Goal: Communication & Community: Answer question/provide support

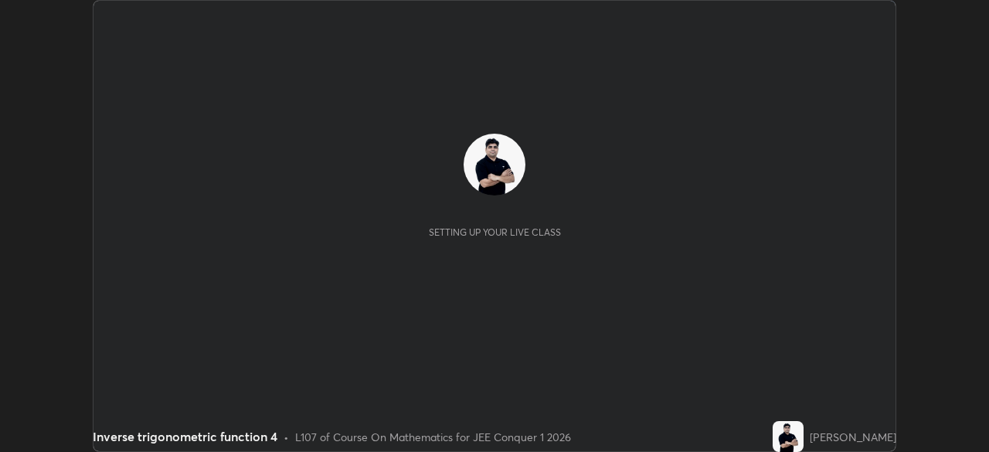
scroll to position [452, 989]
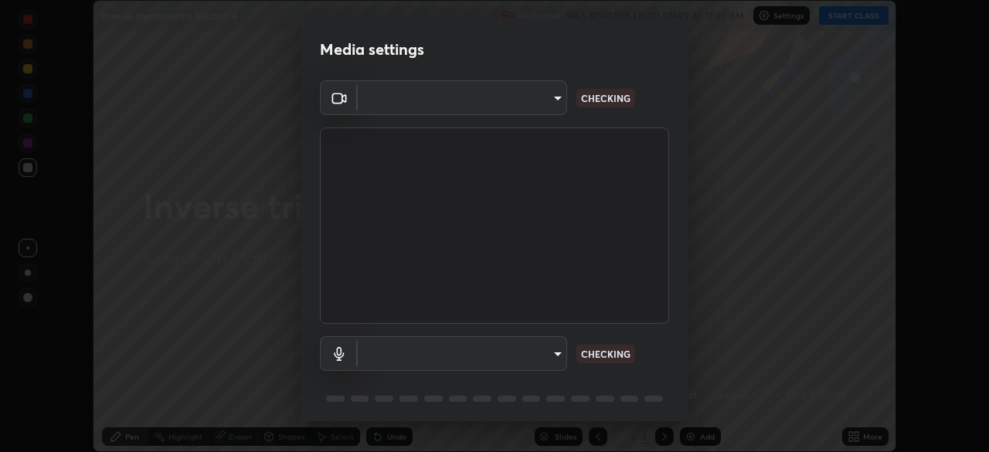
type input "e15fe1ebf70cde3bfcbeee335f8652014c7a9185cc29a01d69aea44f35fb34b8"
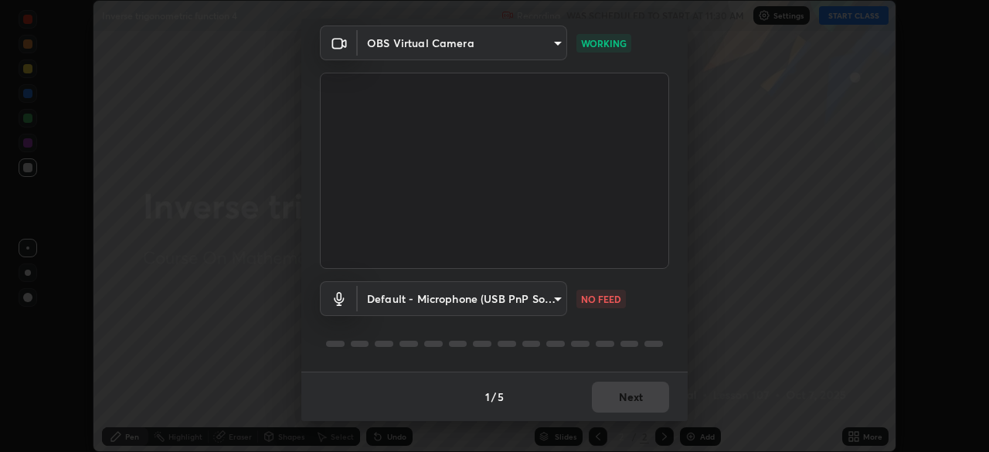
click at [533, 293] on body "Erase all Inverse trigonometric function 4 Recording WAS SCHEDULED TO START AT …" at bounding box center [494, 226] width 989 height 452
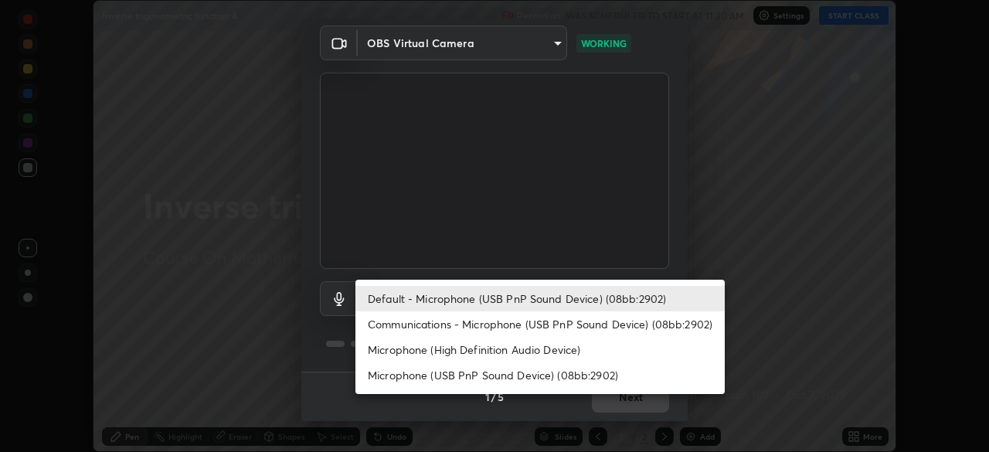
click at [520, 322] on li "Communications - Microphone (USB PnP Sound Device) (08bb:2902)" at bounding box center [540, 324] width 369 height 26
type input "communications"
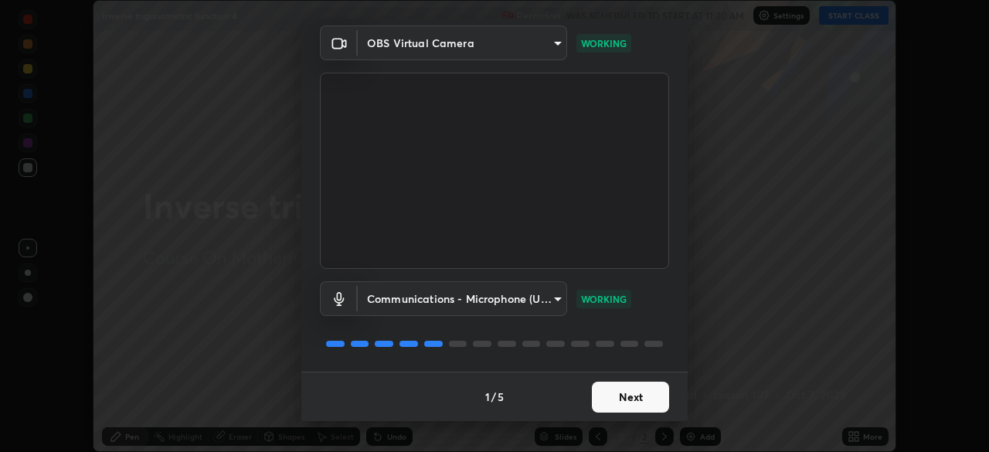
click at [623, 399] on button "Next" at bounding box center [630, 397] width 77 height 31
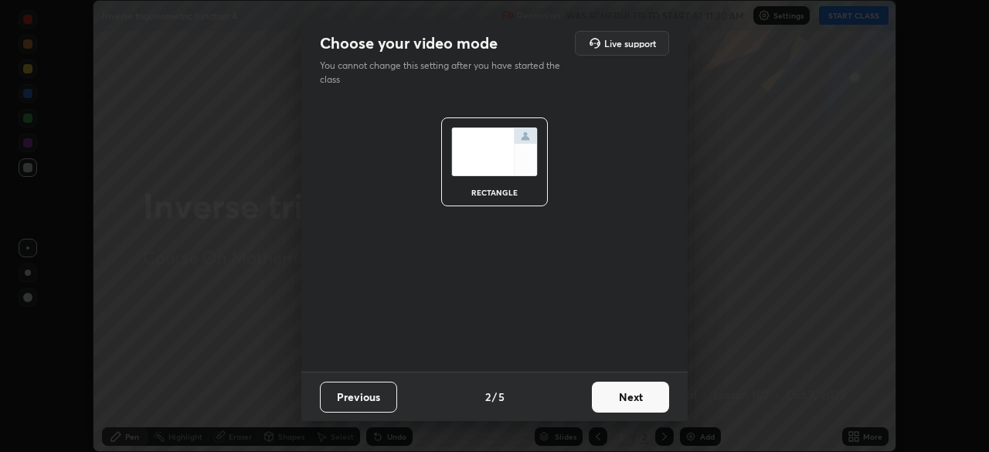
scroll to position [0, 0]
click at [628, 400] on button "Next" at bounding box center [630, 397] width 77 height 31
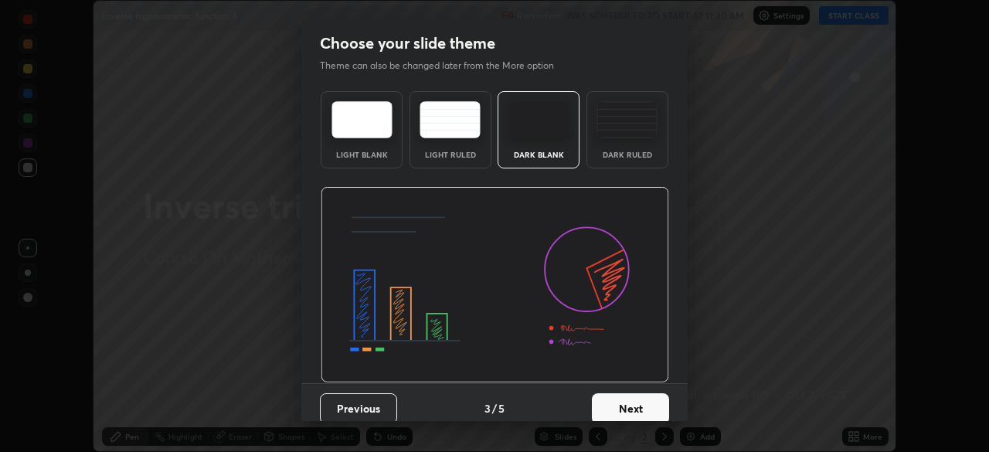
click at [639, 400] on button "Next" at bounding box center [630, 408] width 77 height 31
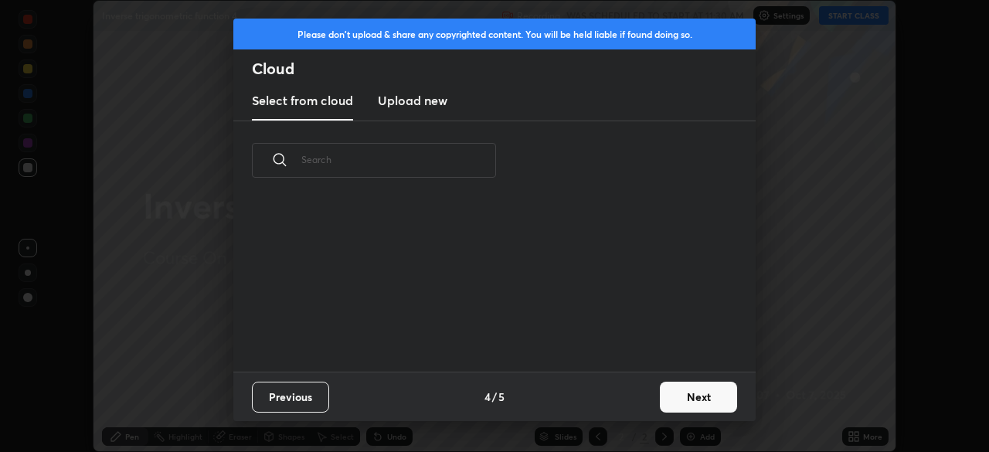
click at [692, 396] on button "Next" at bounding box center [698, 397] width 77 height 31
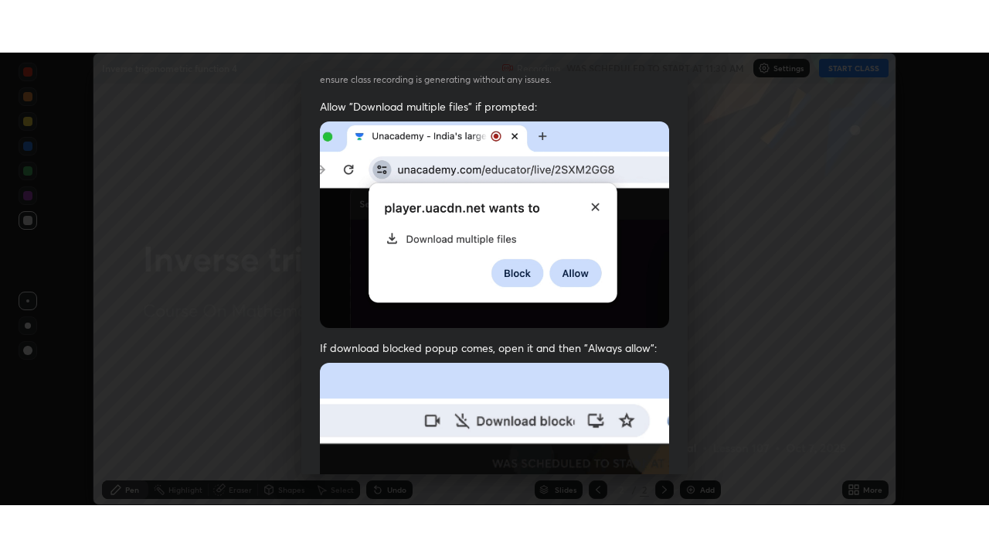
scroll to position [370, 0]
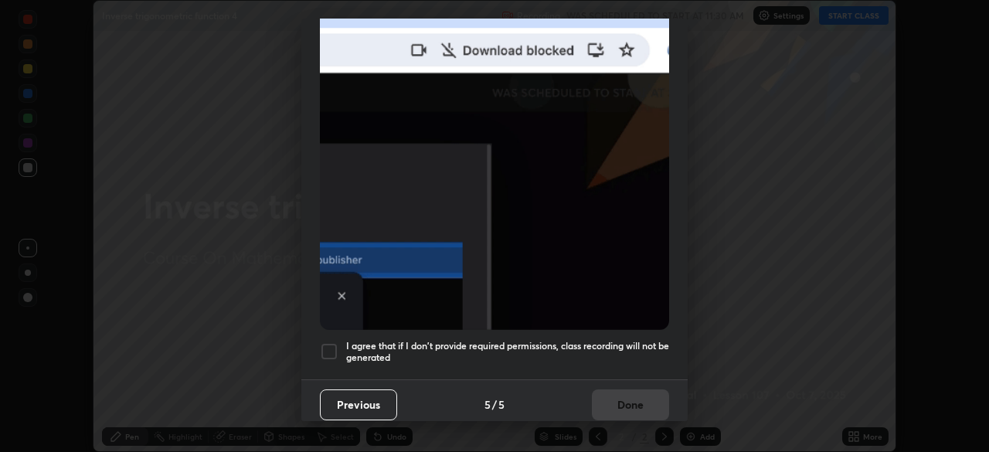
click at [332, 342] on div at bounding box center [329, 351] width 19 height 19
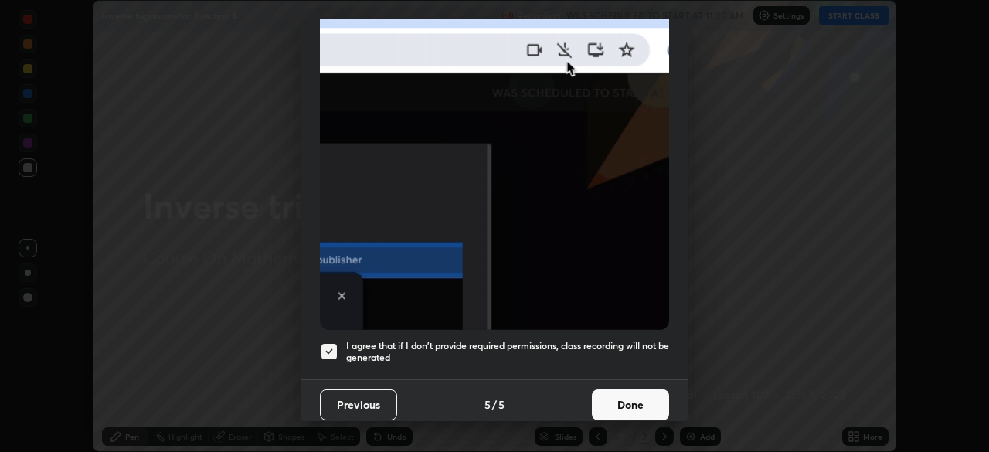
click at [622, 401] on button "Done" at bounding box center [630, 405] width 77 height 31
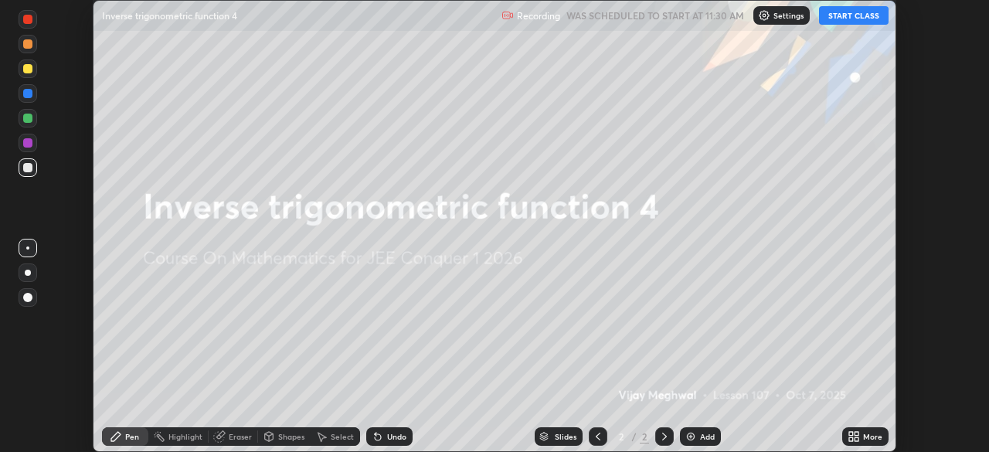
click at [852, 17] on button "START CLASS" at bounding box center [854, 15] width 70 height 19
click at [851, 434] on icon at bounding box center [851, 434] width 4 height 4
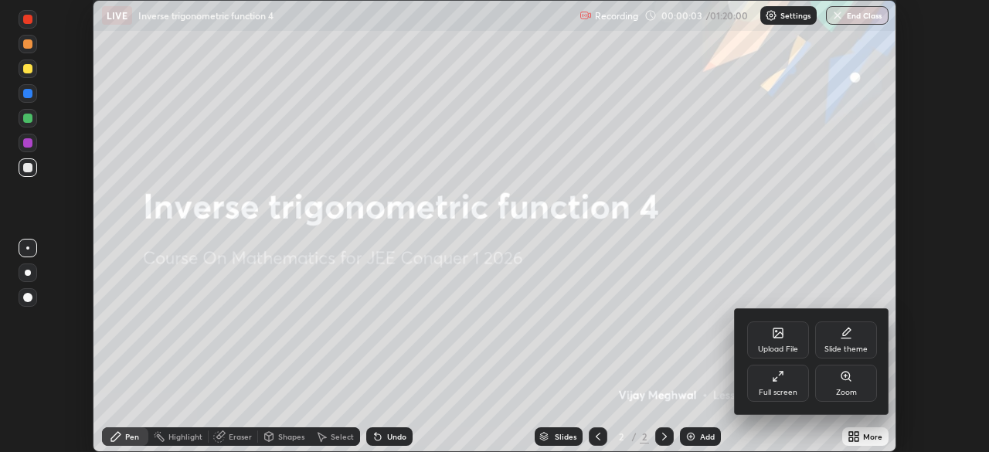
click at [789, 386] on div "Full screen" at bounding box center [778, 383] width 62 height 37
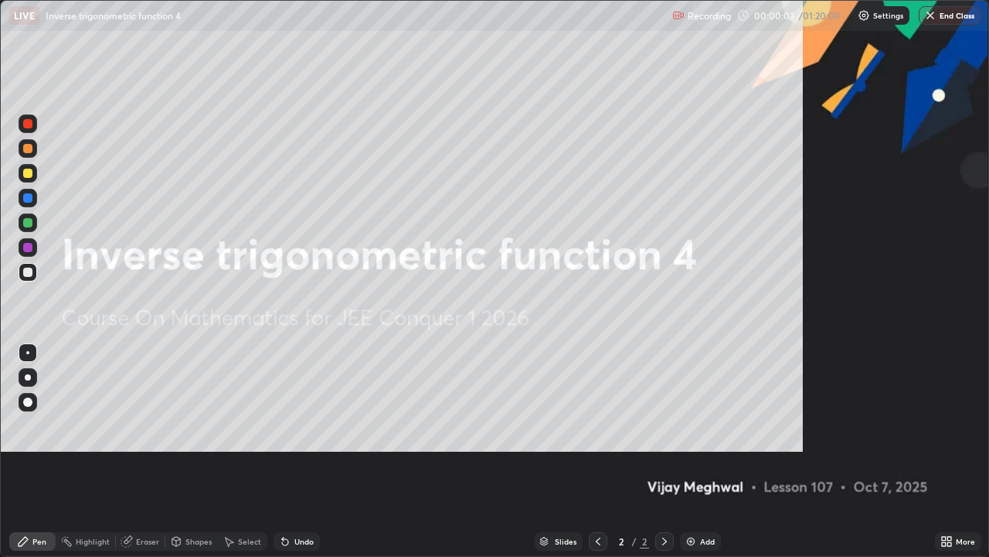
scroll to position [557, 989]
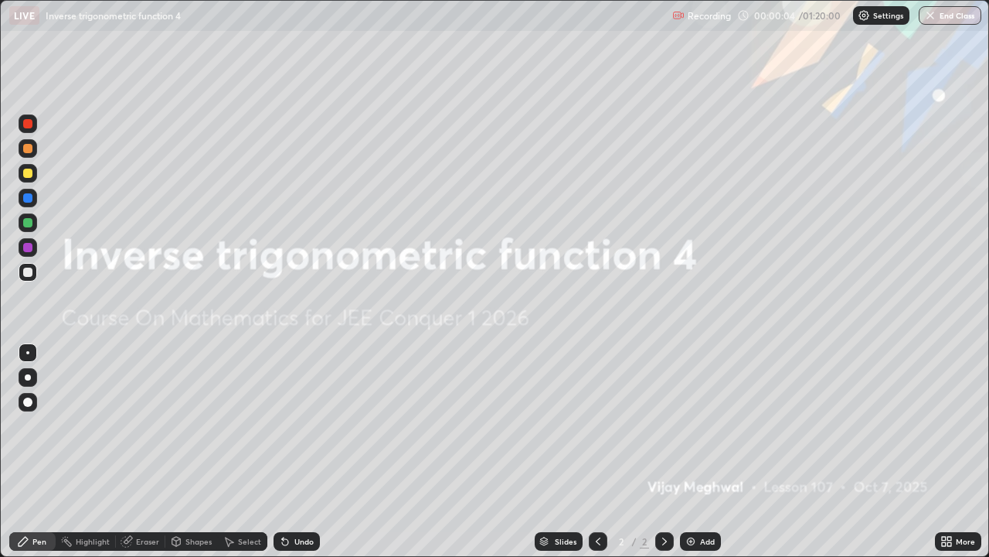
click at [706, 451] on div "Add" at bounding box center [707, 541] width 15 height 8
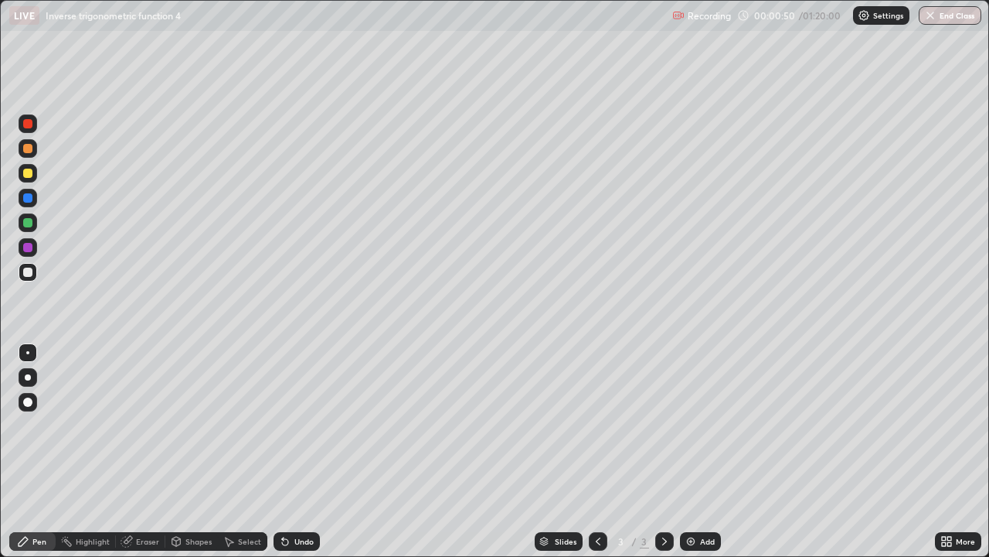
click at [294, 451] on div "Undo" at bounding box center [303, 541] width 19 height 8
click at [27, 148] on div at bounding box center [27, 148] width 9 height 9
click at [138, 451] on div "Eraser" at bounding box center [147, 541] width 23 height 8
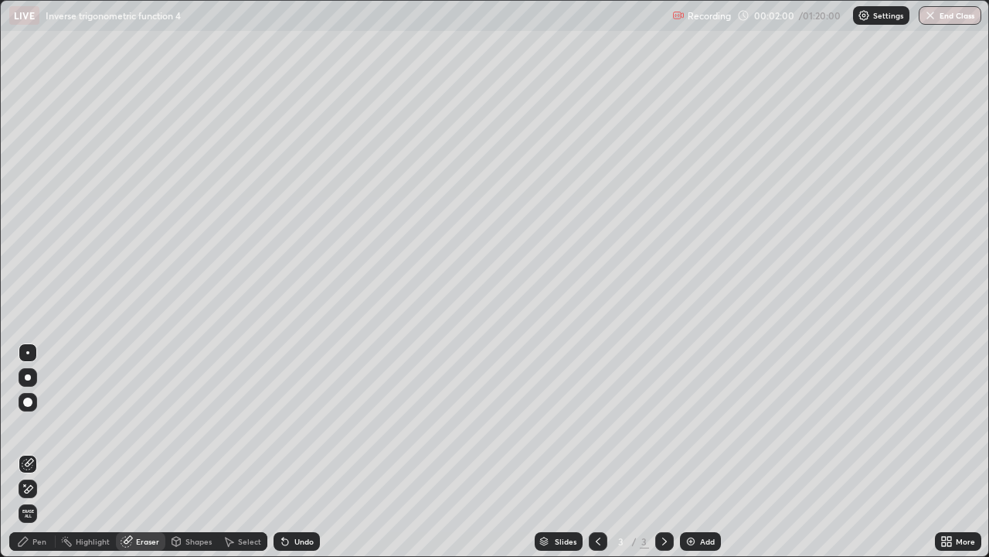
click at [45, 451] on div "Pen" at bounding box center [39, 541] width 14 height 8
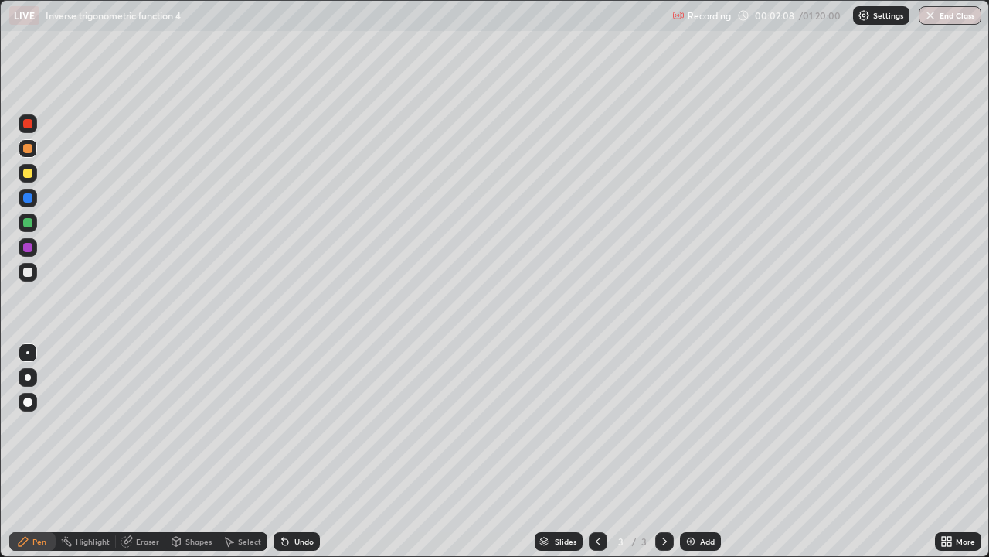
click at [22, 175] on div at bounding box center [28, 173] width 19 height 19
click at [28, 149] on div at bounding box center [27, 148] width 9 height 9
click at [299, 451] on div "Undo" at bounding box center [303, 541] width 19 height 8
click at [32, 174] on div at bounding box center [27, 173] width 9 height 9
click at [28, 148] on div at bounding box center [27, 148] width 9 height 9
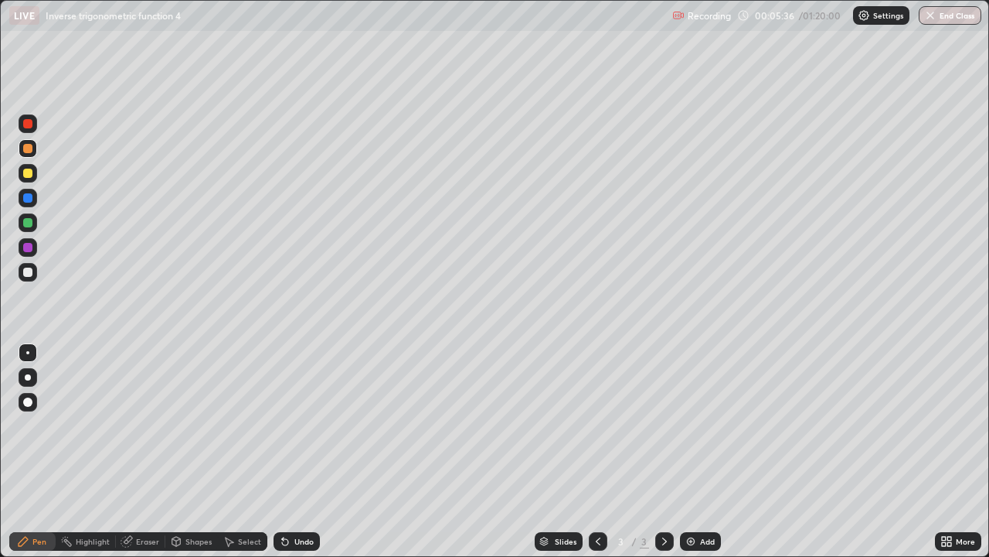
click at [700, 451] on div "Add" at bounding box center [707, 541] width 15 height 8
click at [597, 451] on icon at bounding box center [598, 541] width 12 height 12
click at [665, 451] on icon at bounding box center [665, 541] width 12 height 12
click at [596, 451] on icon at bounding box center [598, 541] width 12 height 12
click at [665, 451] on icon at bounding box center [665, 541] width 12 height 12
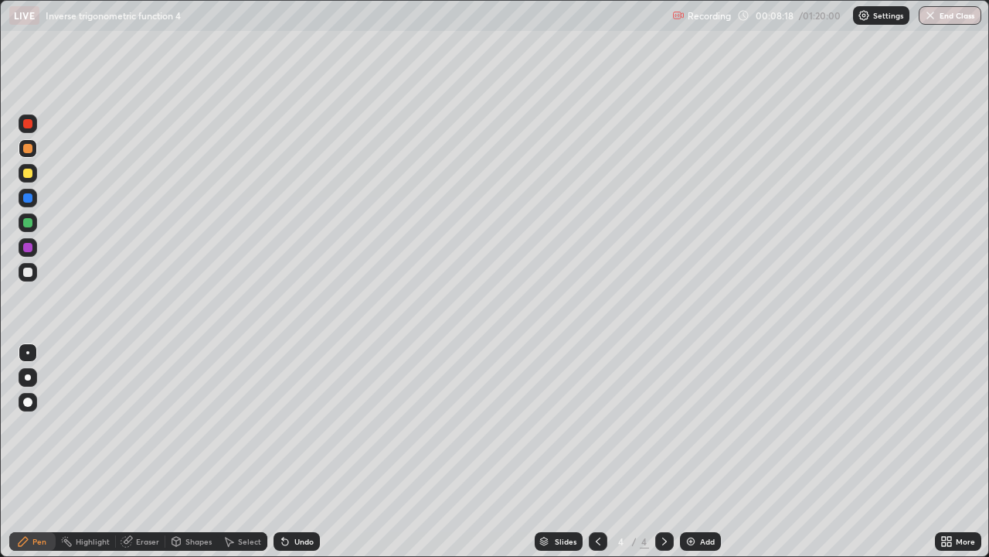
click at [700, 451] on div "Add" at bounding box center [700, 541] width 41 height 19
click at [312, 451] on div "Undo" at bounding box center [297, 541] width 46 height 19
click at [24, 176] on div at bounding box center [27, 173] width 9 height 9
click at [299, 451] on div "Undo" at bounding box center [303, 541] width 19 height 8
click at [307, 451] on div "Undo" at bounding box center [297, 541] width 46 height 19
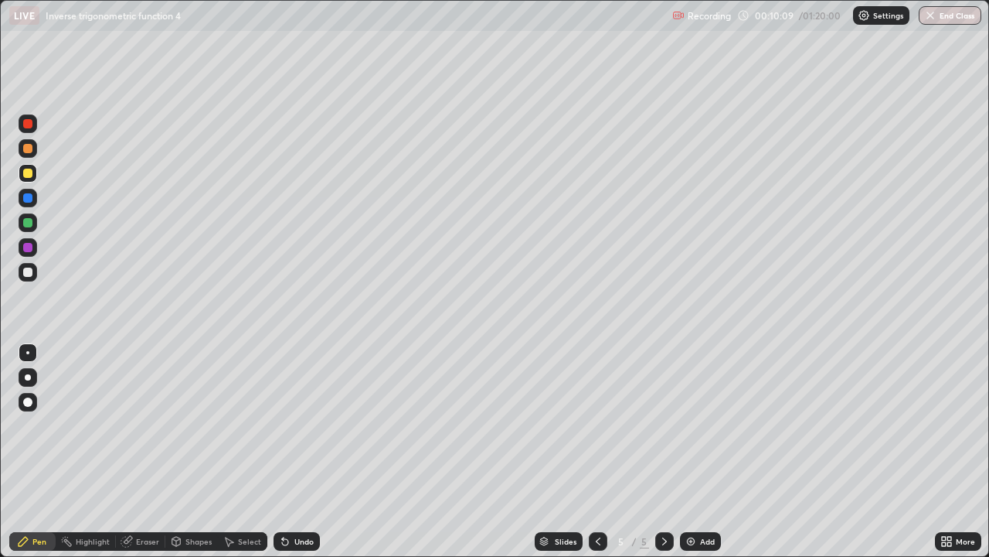
click at [304, 451] on div "Undo" at bounding box center [303, 541] width 19 height 8
click at [301, 451] on div "Undo" at bounding box center [303, 541] width 19 height 8
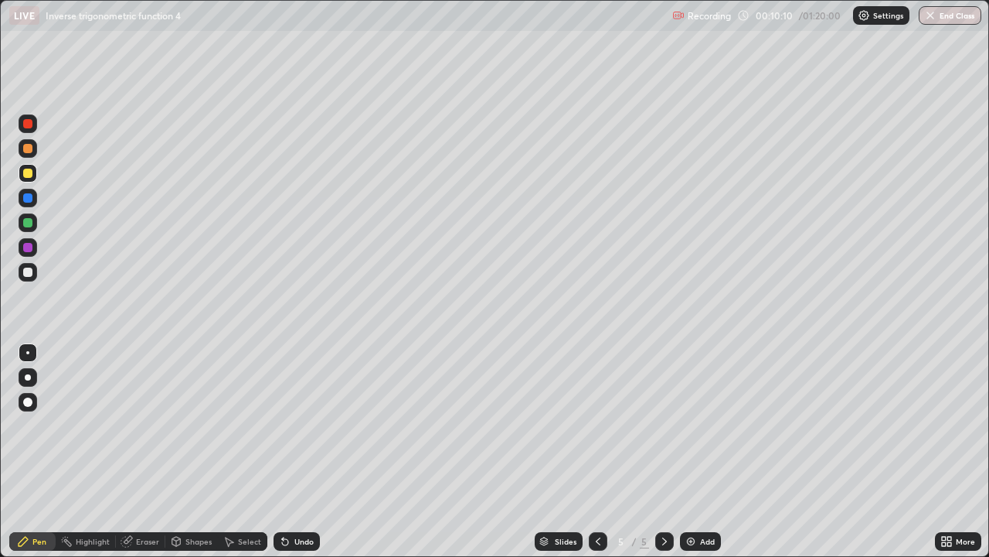
click at [301, 451] on div "Undo" at bounding box center [303, 541] width 19 height 8
click at [298, 451] on div "Undo" at bounding box center [303, 541] width 19 height 8
click at [28, 149] on div at bounding box center [27, 148] width 9 height 9
click at [696, 451] on div "Add" at bounding box center [700, 541] width 41 height 19
click at [597, 451] on icon at bounding box center [598, 541] width 12 height 12
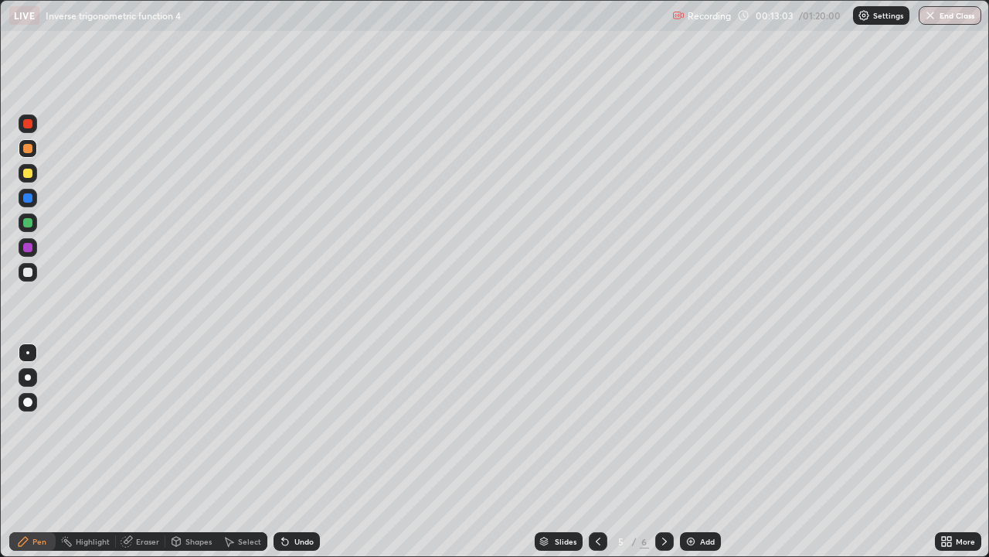
click at [663, 451] on icon at bounding box center [664, 541] width 5 height 8
click at [594, 451] on icon at bounding box center [598, 541] width 12 height 12
click at [24, 173] on div at bounding box center [27, 173] width 9 height 9
click at [661, 451] on icon at bounding box center [665, 541] width 12 height 12
click at [594, 451] on icon at bounding box center [598, 541] width 12 height 12
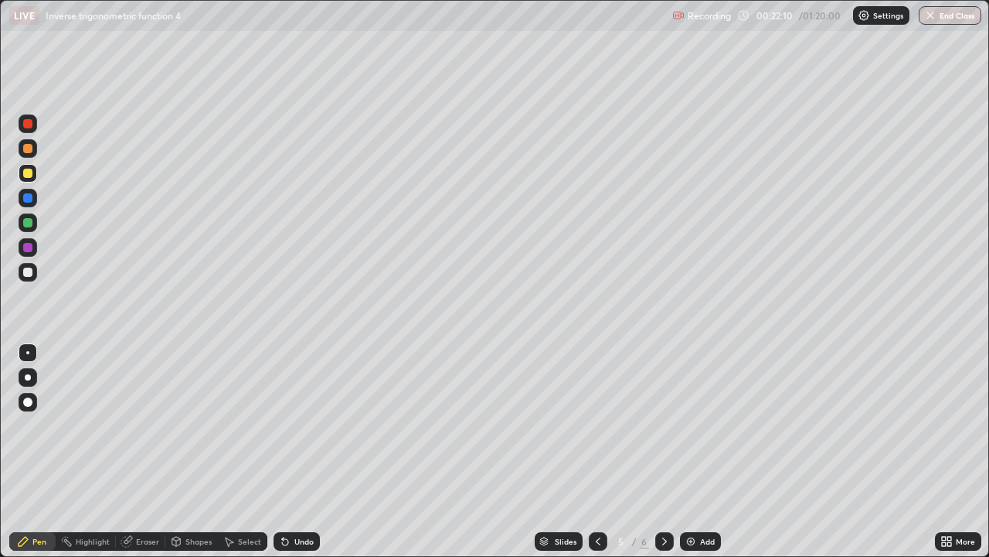
click at [662, 451] on icon at bounding box center [665, 541] width 12 height 12
click at [33, 172] on div at bounding box center [28, 173] width 19 height 19
click at [294, 451] on div "Undo" at bounding box center [303, 541] width 19 height 8
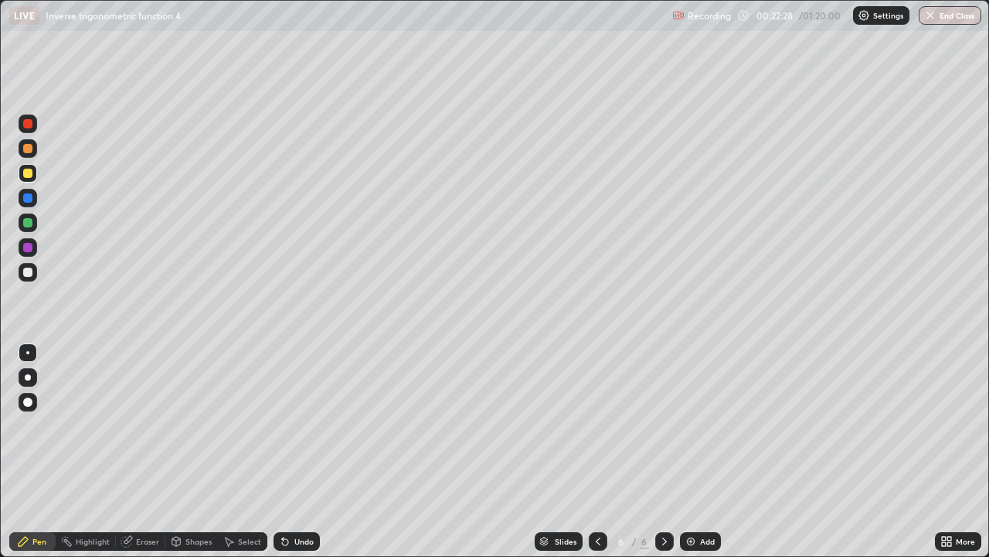
click at [294, 451] on div "Undo" at bounding box center [303, 541] width 19 height 8
click at [701, 451] on div "Add" at bounding box center [700, 541] width 41 height 19
click at [597, 451] on icon at bounding box center [598, 541] width 12 height 12
click at [663, 451] on icon at bounding box center [665, 541] width 12 height 12
click at [597, 451] on icon at bounding box center [598, 541] width 12 height 12
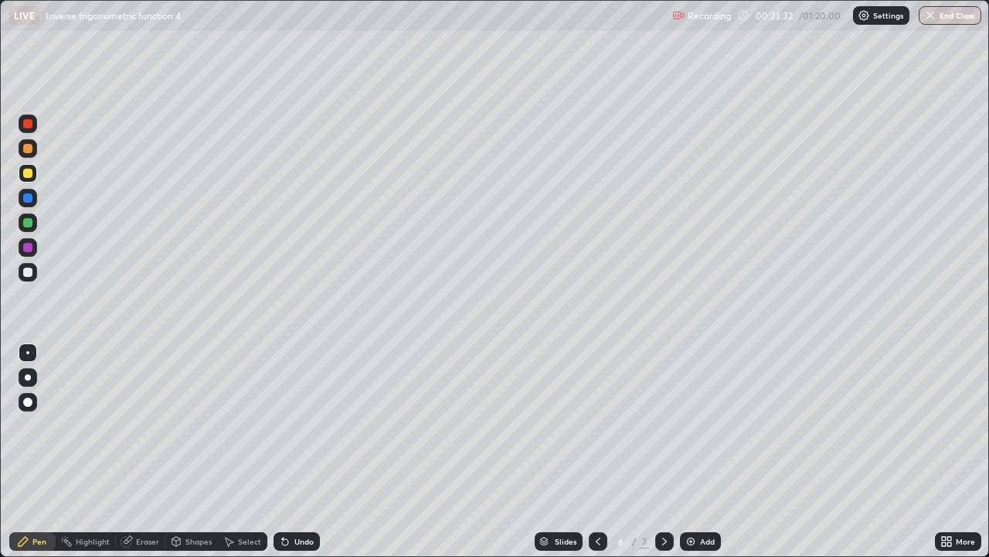
click at [663, 451] on icon at bounding box center [665, 541] width 12 height 12
click at [596, 451] on icon at bounding box center [598, 541] width 5 height 8
click at [663, 451] on icon at bounding box center [665, 541] width 12 height 12
click at [703, 451] on div "Add" at bounding box center [707, 541] width 15 height 8
click at [32, 155] on div at bounding box center [28, 148] width 19 height 19
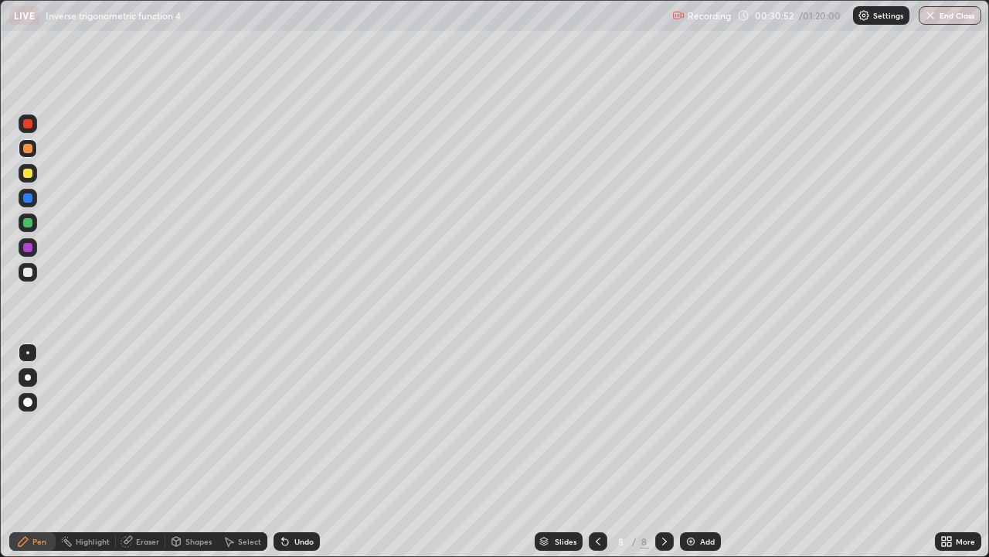
click at [283, 451] on icon at bounding box center [285, 542] width 6 height 6
click at [282, 451] on icon at bounding box center [283, 538] width 2 height 2
click at [152, 451] on div "Eraser" at bounding box center [147, 541] width 23 height 8
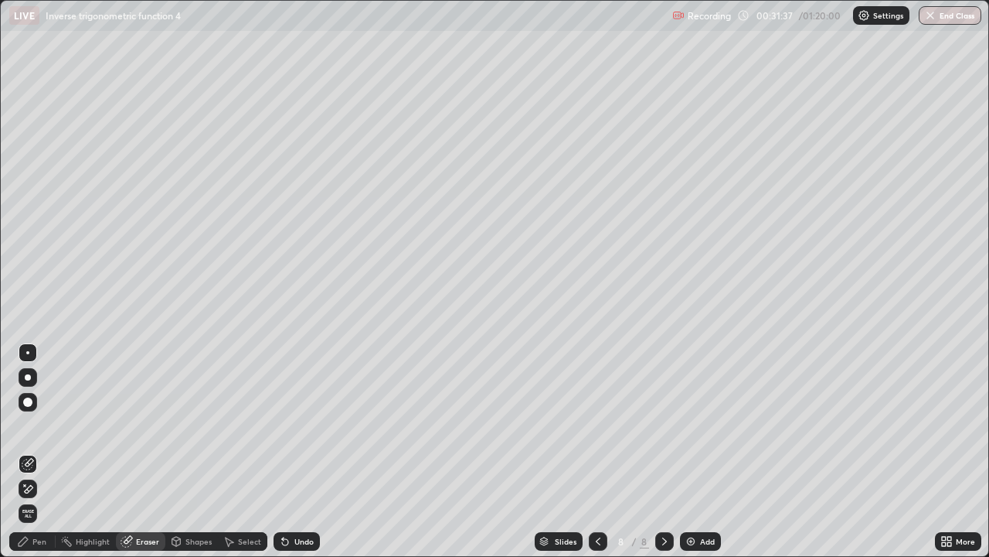
click at [33, 451] on div "Pen" at bounding box center [39, 541] width 14 height 8
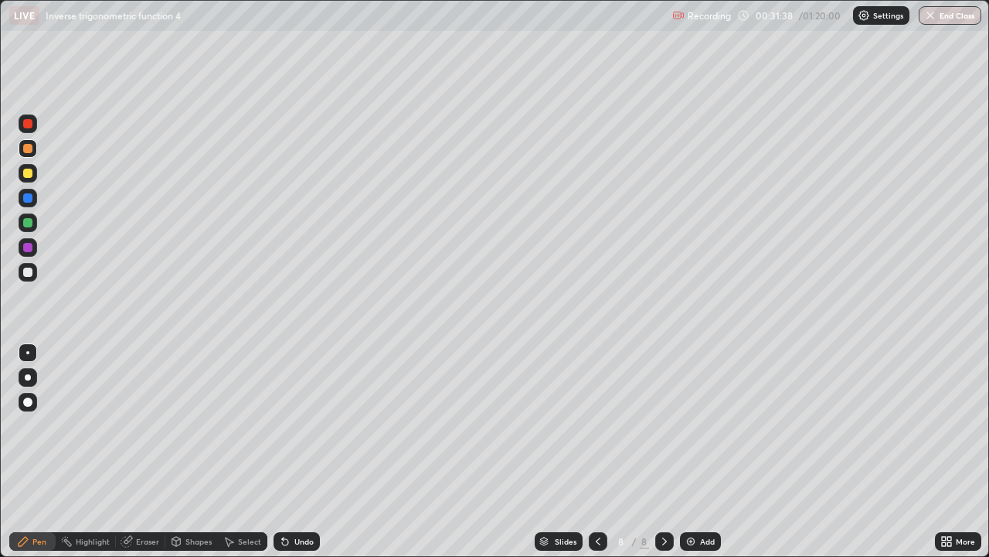
click at [37, 451] on div "Pen" at bounding box center [39, 541] width 14 height 8
click at [243, 451] on div "Select" at bounding box center [249, 541] width 23 height 8
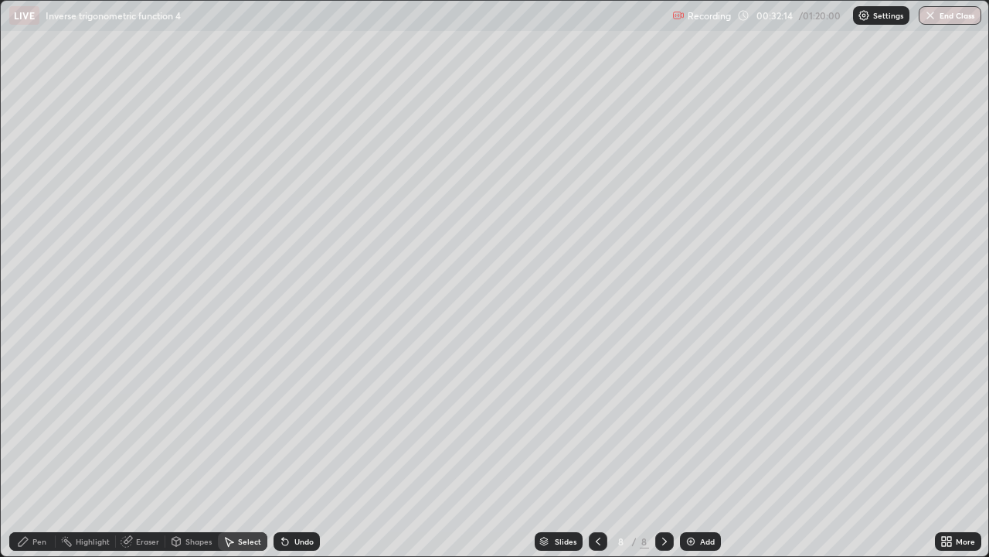
click at [46, 451] on div "Pen" at bounding box center [32, 541] width 46 height 19
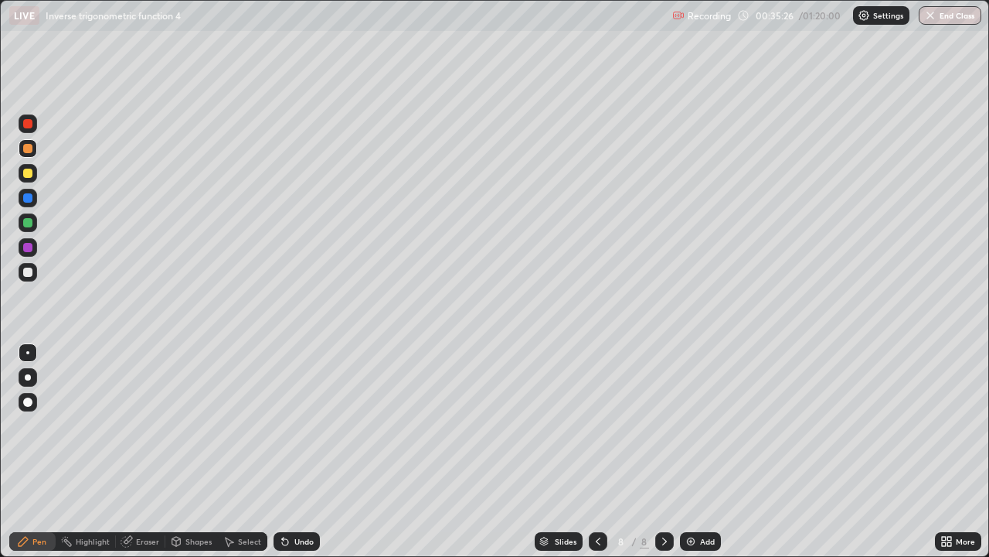
click at [700, 451] on div "Add" at bounding box center [707, 541] width 15 height 8
click at [596, 451] on icon at bounding box center [598, 541] width 5 height 8
click at [664, 451] on icon at bounding box center [665, 541] width 12 height 12
click at [142, 451] on div "Eraser" at bounding box center [147, 541] width 23 height 8
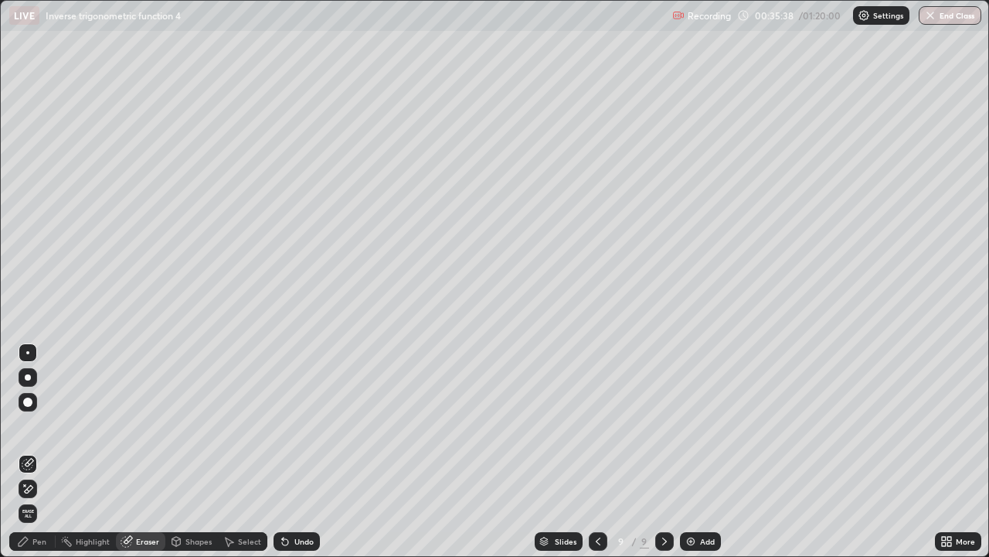
click at [38, 451] on div "Pen" at bounding box center [39, 541] width 14 height 8
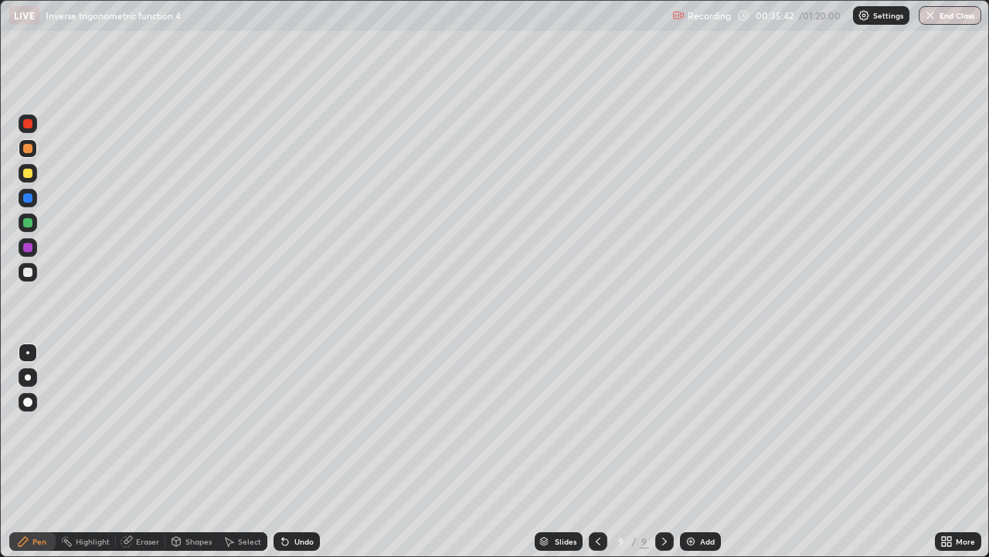
click at [597, 451] on icon at bounding box center [598, 541] width 12 height 12
click at [663, 451] on icon at bounding box center [665, 541] width 12 height 12
click at [596, 451] on icon at bounding box center [598, 541] width 12 height 12
click at [663, 451] on icon at bounding box center [665, 541] width 12 height 12
click at [698, 451] on div "Add" at bounding box center [700, 541] width 41 height 19
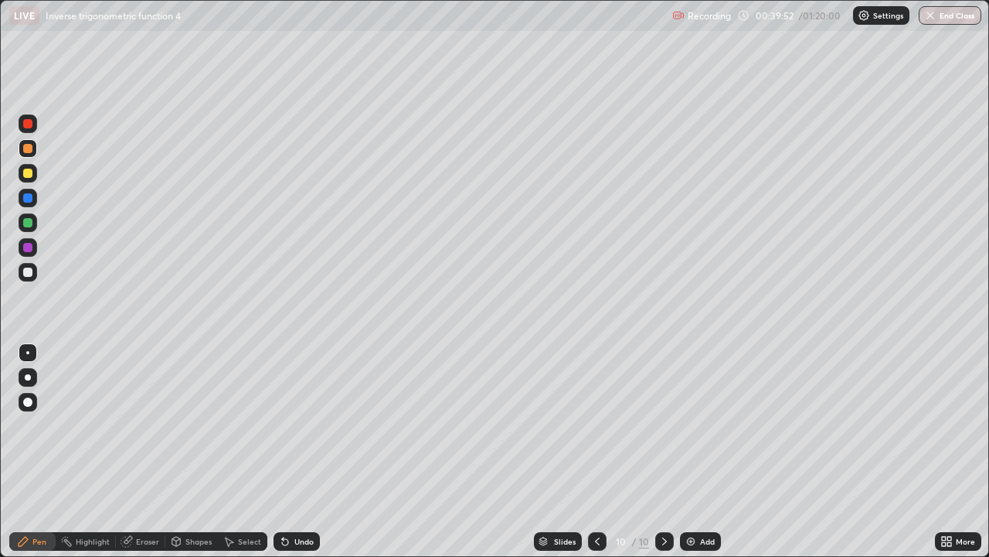
click at [701, 451] on div "Add" at bounding box center [707, 541] width 15 height 8
click at [301, 451] on div "Undo" at bounding box center [303, 541] width 19 height 8
click at [598, 451] on icon at bounding box center [598, 541] width 5 height 8
click at [664, 451] on div at bounding box center [664, 541] width 19 height 31
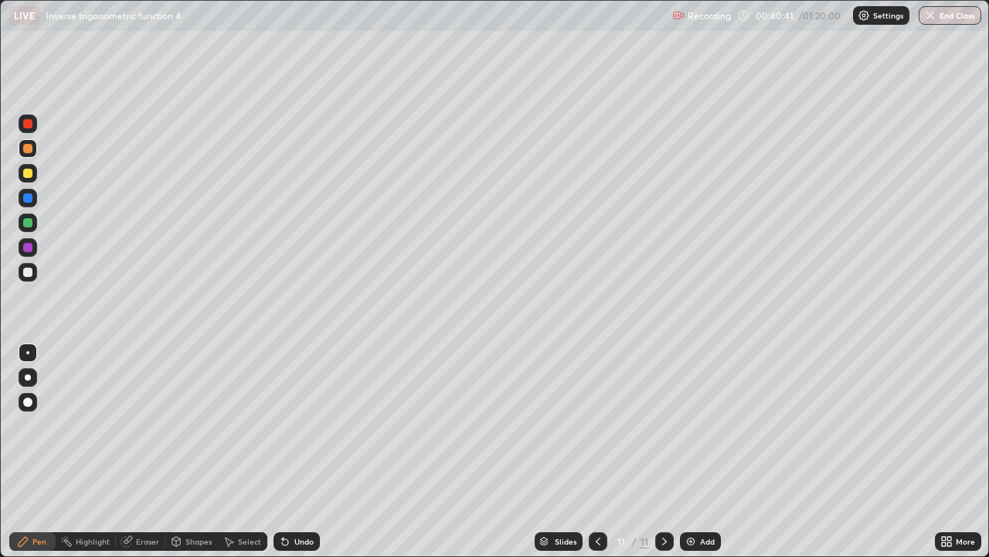
click at [597, 451] on icon at bounding box center [598, 541] width 12 height 12
click at [663, 451] on icon at bounding box center [665, 541] width 12 height 12
click at [596, 451] on icon at bounding box center [598, 541] width 5 height 8
click at [664, 451] on icon at bounding box center [665, 541] width 12 height 12
click at [25, 172] on div at bounding box center [27, 173] width 9 height 9
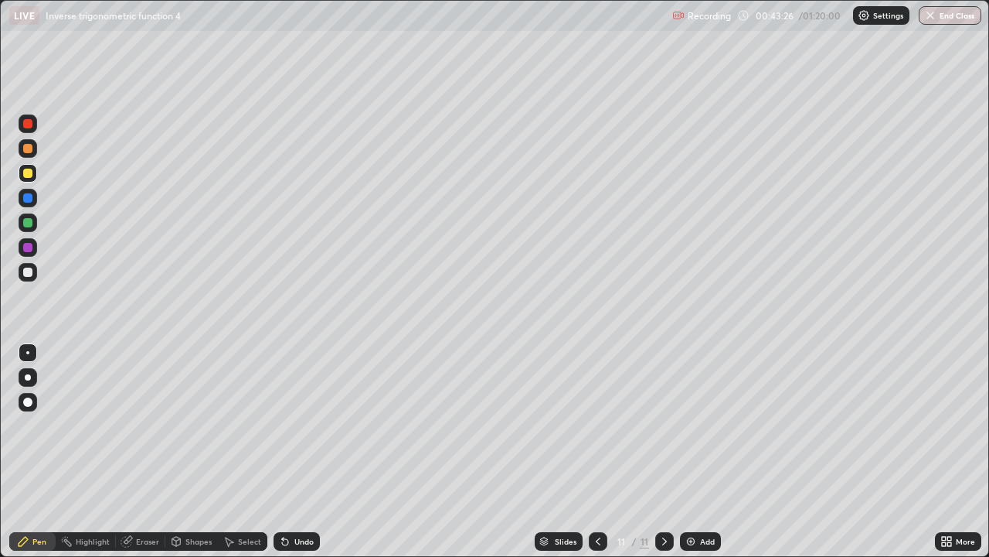
click at [700, 451] on div "Add" at bounding box center [707, 541] width 15 height 8
click at [594, 451] on icon at bounding box center [598, 541] width 12 height 12
click at [663, 451] on icon at bounding box center [665, 541] width 12 height 12
click at [302, 451] on div "Undo" at bounding box center [303, 541] width 19 height 8
click at [28, 271] on div at bounding box center [27, 271] width 9 height 9
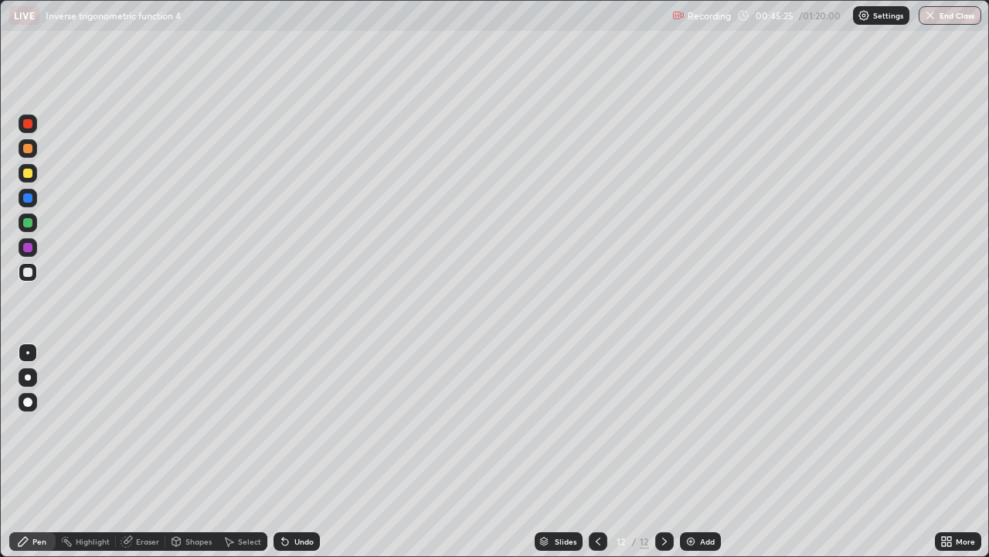
click at [597, 451] on icon at bounding box center [598, 541] width 12 height 12
click at [663, 451] on icon at bounding box center [665, 541] width 12 height 12
click at [700, 451] on div "Add" at bounding box center [707, 541] width 15 height 8
click at [287, 451] on icon at bounding box center [285, 541] width 12 height 12
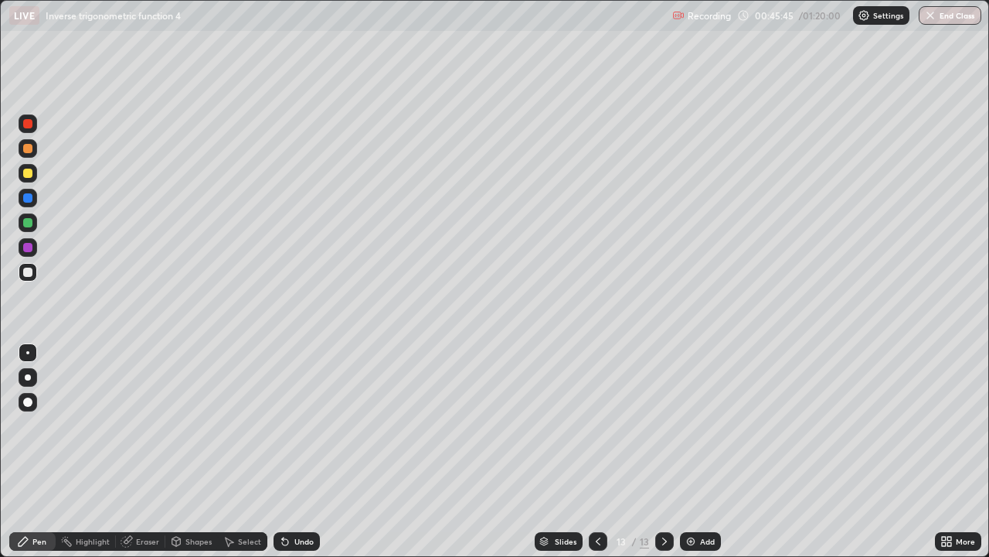
click at [290, 451] on div "Undo" at bounding box center [297, 541] width 46 height 19
click at [589, 451] on div at bounding box center [598, 541] width 19 height 19
click at [663, 451] on icon at bounding box center [665, 541] width 12 height 12
click at [315, 451] on div "Undo" at bounding box center [297, 541] width 46 height 19
click at [695, 451] on div "Add" at bounding box center [700, 541] width 41 height 19
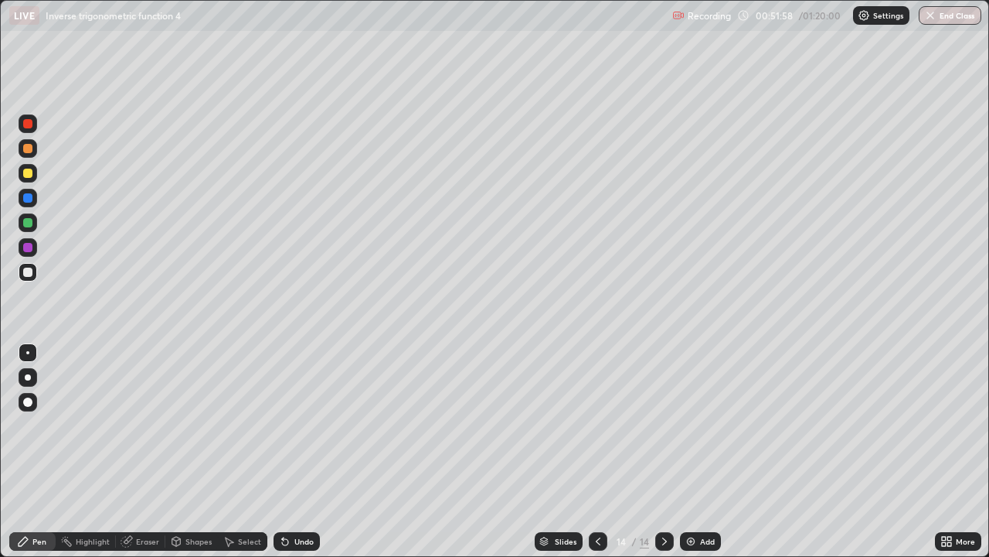
click at [597, 451] on icon at bounding box center [598, 541] width 12 height 12
click at [659, 451] on icon at bounding box center [665, 541] width 12 height 12
click at [297, 451] on div "Undo" at bounding box center [303, 541] width 19 height 8
click at [29, 176] on div at bounding box center [27, 173] width 9 height 9
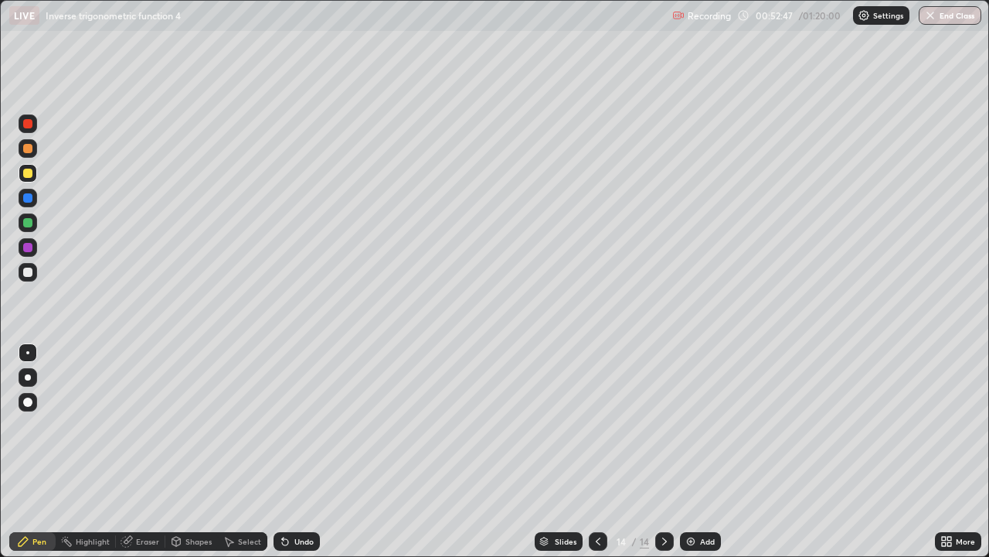
click at [597, 451] on icon at bounding box center [598, 541] width 12 height 12
click at [665, 451] on icon at bounding box center [665, 541] width 12 height 12
click at [597, 451] on icon at bounding box center [598, 541] width 12 height 12
click at [663, 451] on icon at bounding box center [665, 541] width 12 height 12
click at [597, 451] on icon at bounding box center [598, 541] width 12 height 12
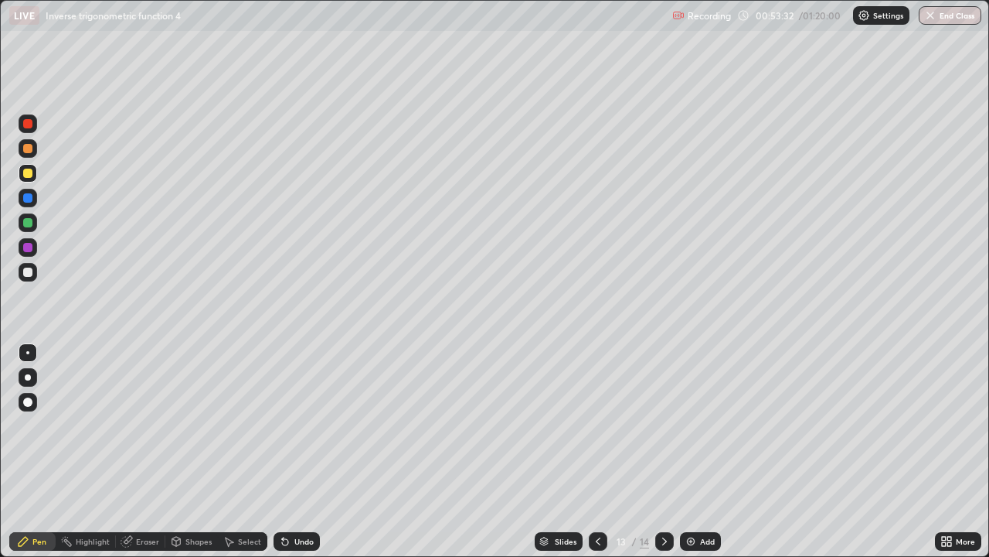
click at [663, 451] on icon at bounding box center [665, 541] width 12 height 12
click at [593, 451] on icon at bounding box center [598, 541] width 12 height 12
click at [663, 451] on icon at bounding box center [665, 541] width 12 height 12
click at [30, 149] on div at bounding box center [27, 148] width 9 height 9
click at [305, 451] on div "Undo" at bounding box center [303, 541] width 19 height 8
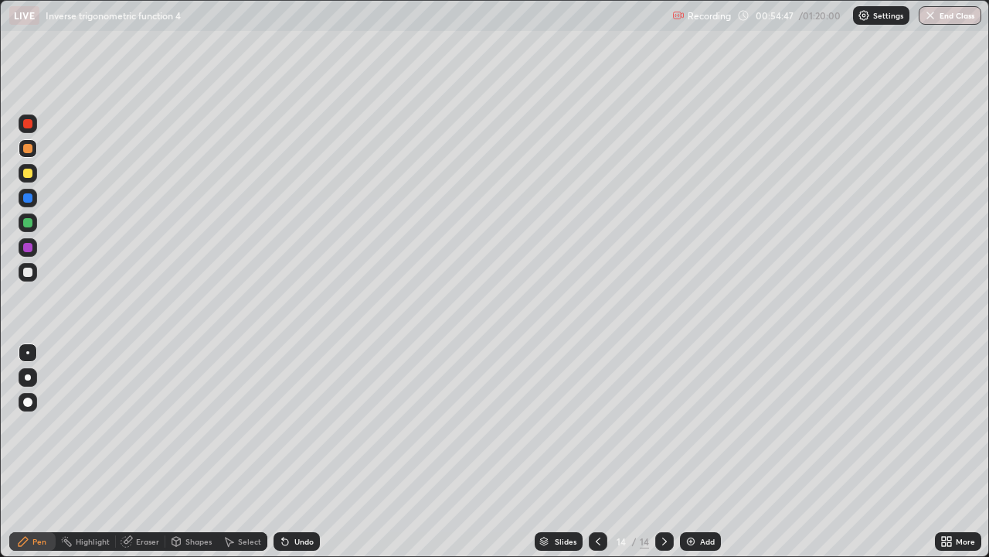
click at [305, 451] on div "Undo" at bounding box center [303, 541] width 19 height 8
click at [705, 451] on div "Add" at bounding box center [707, 541] width 15 height 8
click at [594, 451] on icon at bounding box center [598, 541] width 12 height 12
click at [661, 451] on icon at bounding box center [665, 541] width 12 height 12
click at [299, 451] on div "Undo" at bounding box center [303, 541] width 19 height 8
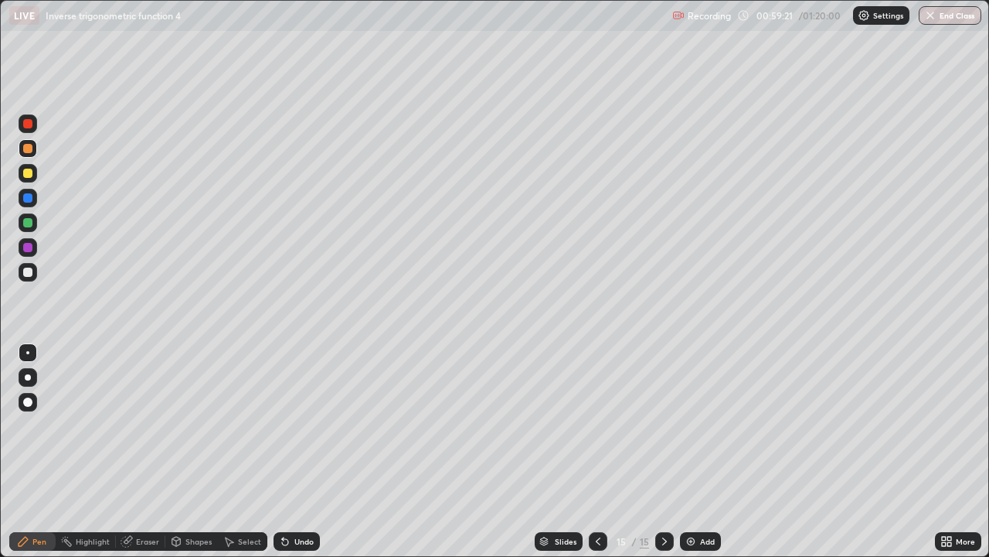
click at [597, 451] on icon at bounding box center [598, 541] width 12 height 12
click at [665, 451] on div at bounding box center [664, 541] width 19 height 19
click at [701, 451] on div "Add" at bounding box center [700, 541] width 41 height 19
click at [592, 451] on icon at bounding box center [598, 541] width 12 height 12
click at [662, 451] on icon at bounding box center [664, 541] width 5 height 8
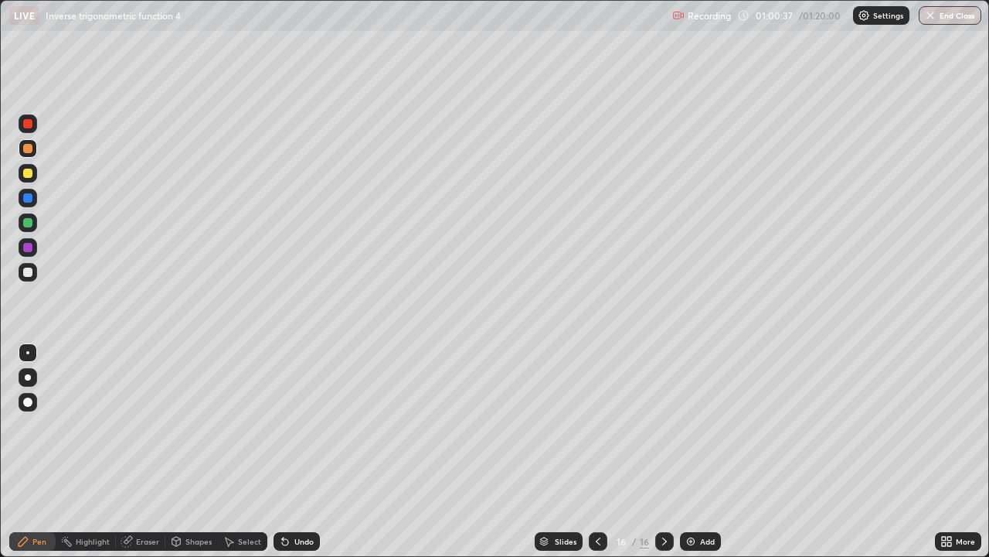
click at [293, 451] on div "Undo" at bounding box center [297, 541] width 46 height 19
click at [297, 451] on div "Undo" at bounding box center [303, 541] width 19 height 8
click at [141, 451] on div "Eraser" at bounding box center [147, 541] width 23 height 8
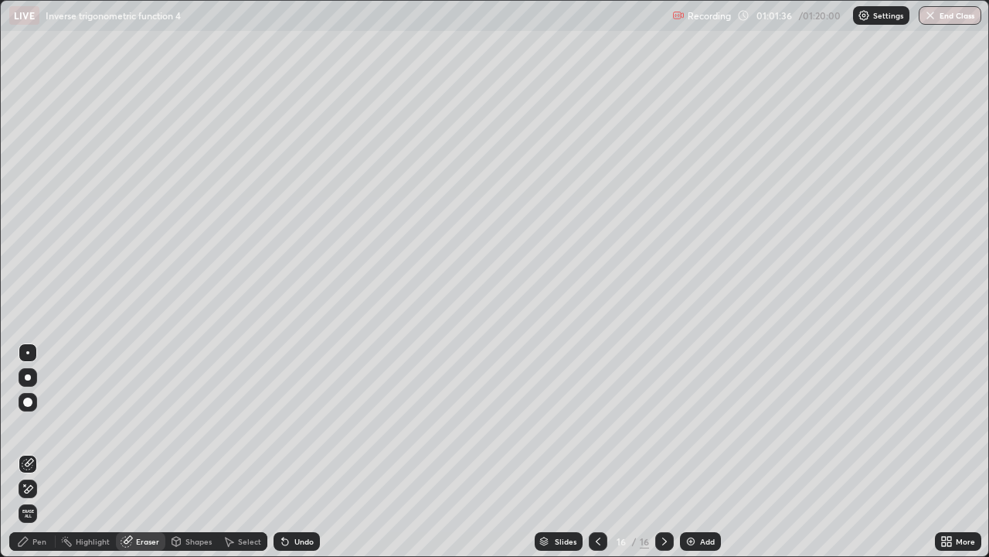
click at [38, 451] on div "Pen" at bounding box center [39, 541] width 14 height 8
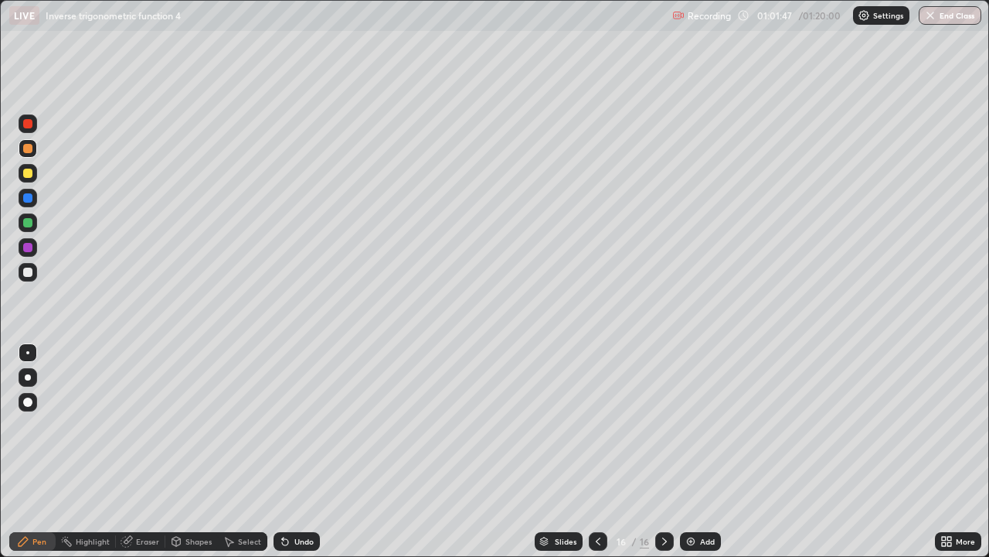
click at [589, 451] on div at bounding box center [598, 541] width 19 height 19
click at [597, 451] on icon at bounding box center [598, 541] width 12 height 12
click at [664, 451] on icon at bounding box center [665, 541] width 12 height 12
click at [662, 451] on icon at bounding box center [665, 541] width 12 height 12
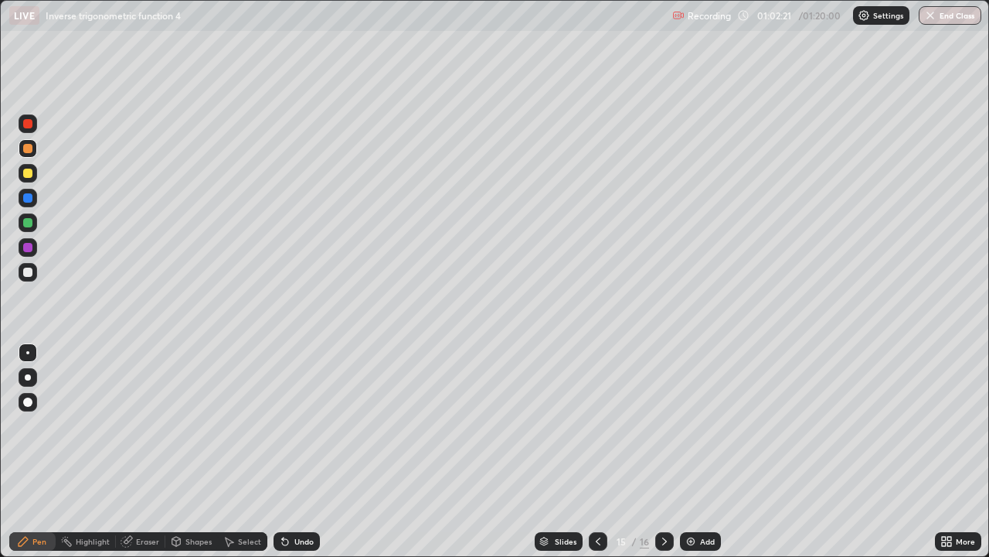
click at [663, 451] on icon at bounding box center [665, 541] width 12 height 12
click at [694, 451] on img at bounding box center [691, 541] width 12 height 12
click at [28, 173] on div at bounding box center [27, 173] width 9 height 9
click at [701, 451] on div "Add" at bounding box center [700, 541] width 41 height 19
click at [597, 451] on icon at bounding box center [598, 541] width 5 height 8
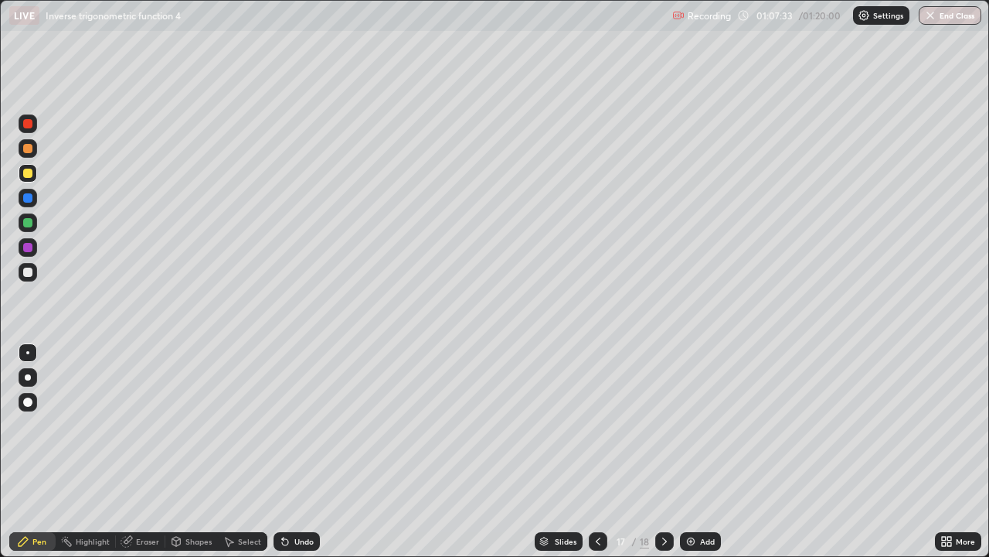
click at [663, 451] on icon at bounding box center [664, 541] width 5 height 8
click at [316, 451] on div "Undo" at bounding box center [297, 541] width 46 height 19
click at [315, 451] on div "Undo" at bounding box center [297, 541] width 46 height 19
click at [314, 451] on div "Undo" at bounding box center [297, 541] width 46 height 19
click at [317, 451] on div "Undo" at bounding box center [297, 541] width 46 height 19
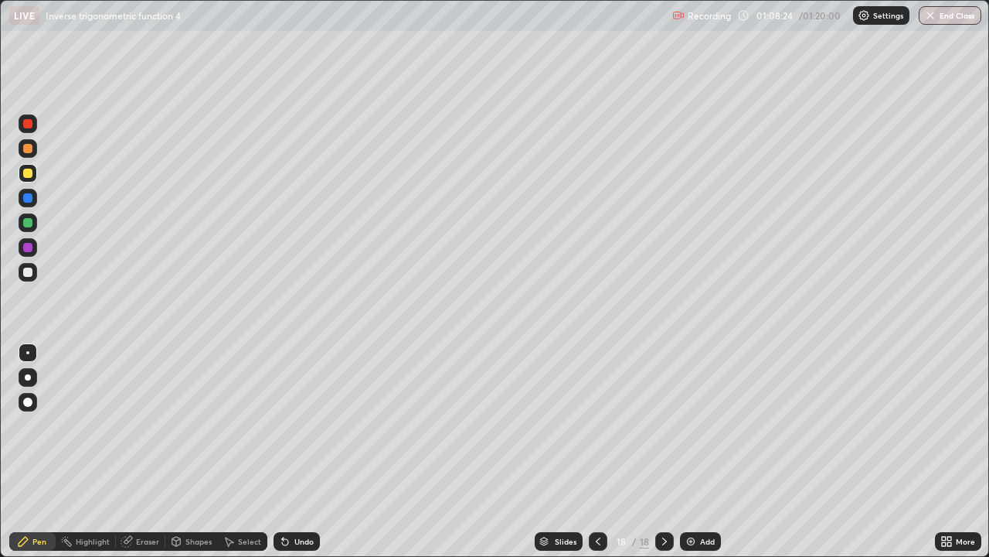
click at [326, 451] on div "Slides 18 / 18 Add" at bounding box center [627, 541] width 615 height 31
click at [330, 451] on div "Slides 18 / 18 Add" at bounding box center [627, 541] width 615 height 31
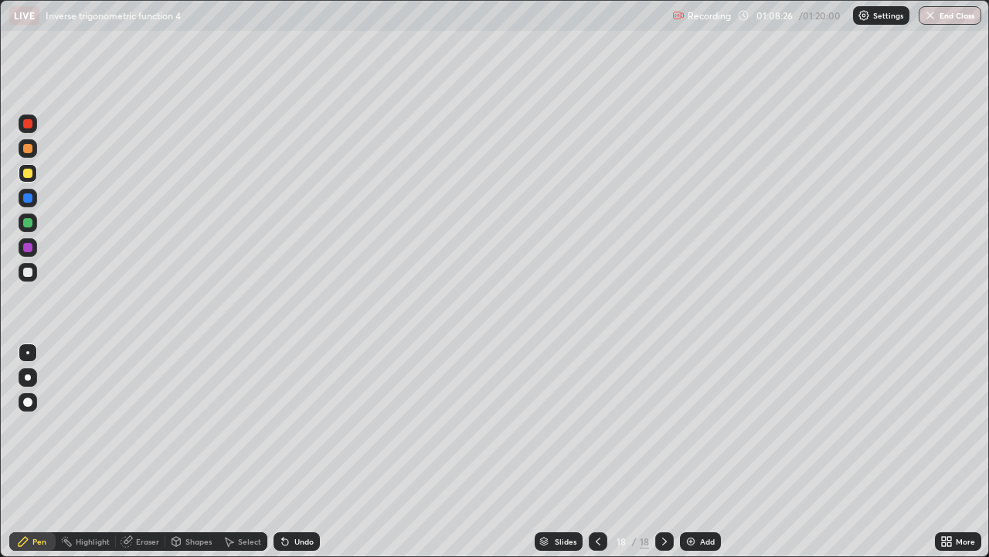
click at [250, 451] on div "Select" at bounding box center [242, 541] width 49 height 19
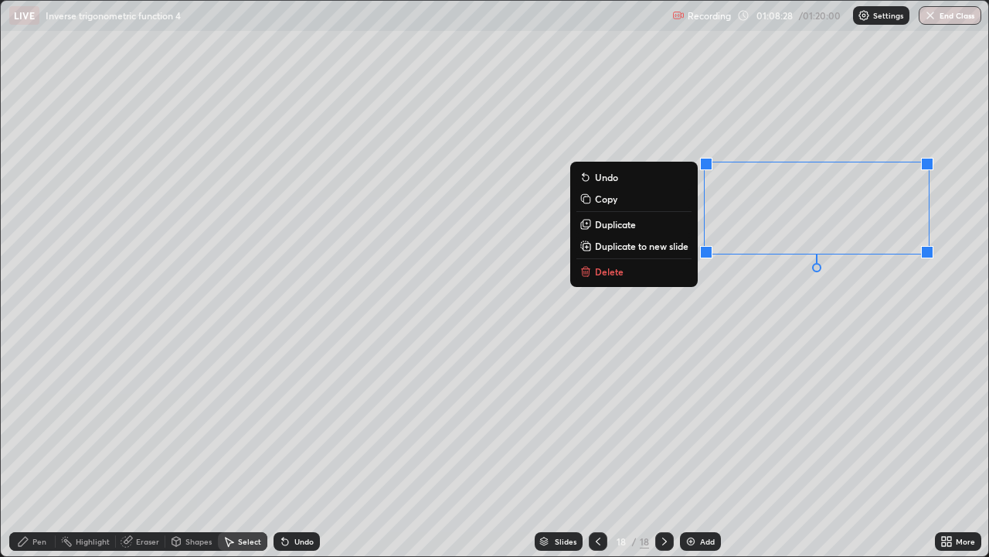
click at [616, 277] on p "Delete" at bounding box center [609, 271] width 29 height 12
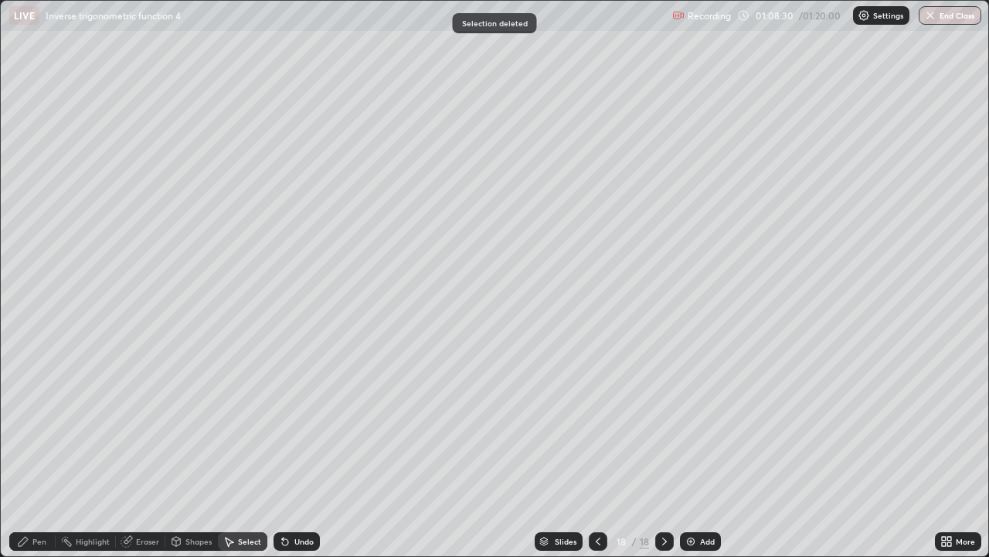
click at [39, 451] on div "Pen" at bounding box center [39, 541] width 14 height 8
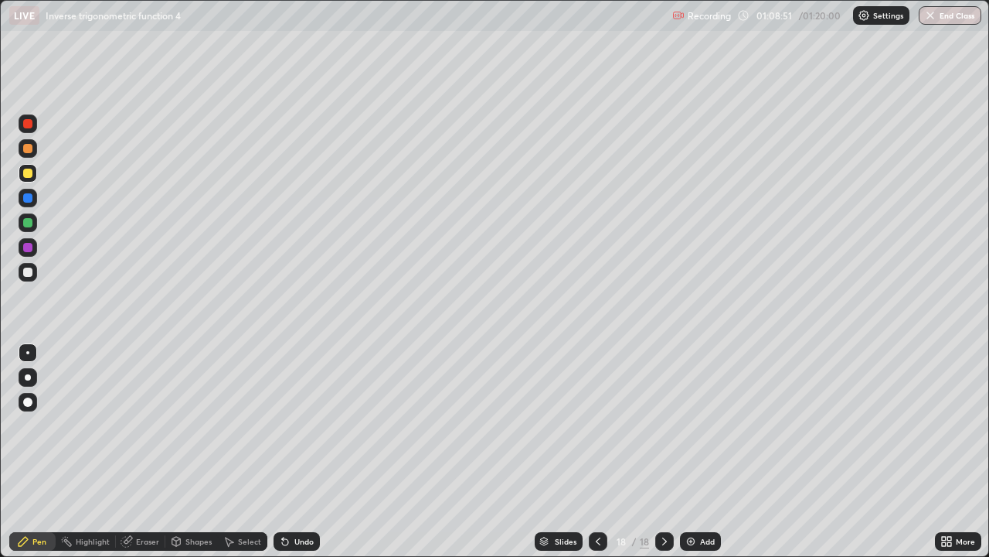
click at [593, 451] on icon at bounding box center [598, 541] width 12 height 12
click at [35, 271] on div at bounding box center [28, 272] width 19 height 19
click at [155, 451] on div "Eraser" at bounding box center [147, 541] width 23 height 8
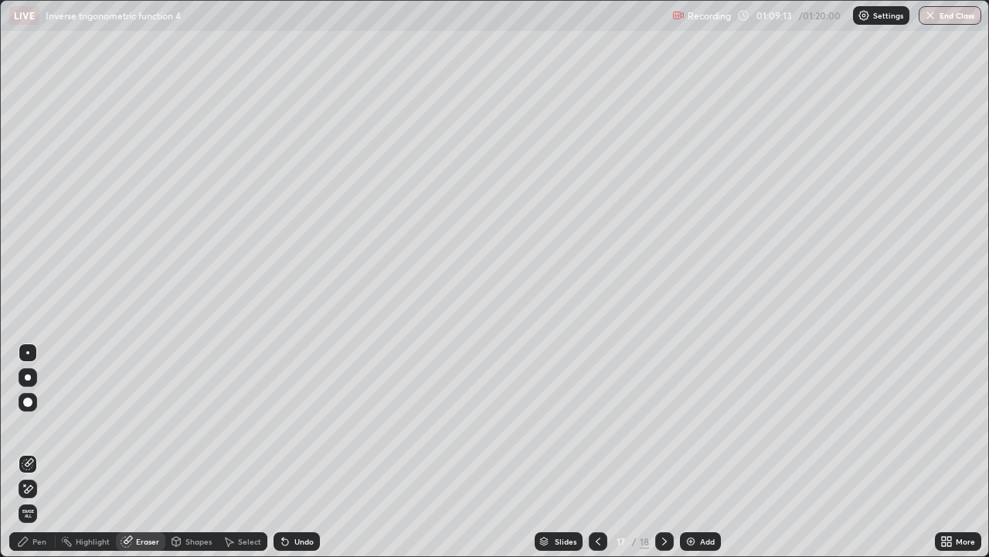
click at [38, 451] on div "Pen" at bounding box center [39, 541] width 14 height 8
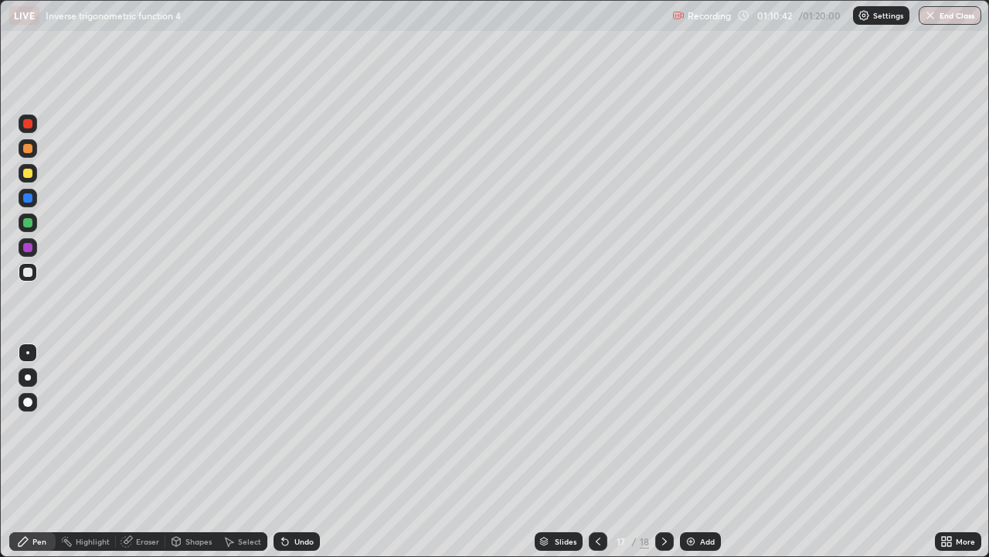
click at [655, 451] on div at bounding box center [664, 541] width 19 height 19
click at [26, 156] on div at bounding box center [28, 148] width 19 height 19
click at [26, 171] on div at bounding box center [27, 173] width 9 height 9
click at [957, 17] on button "End Class" at bounding box center [950, 15] width 63 height 19
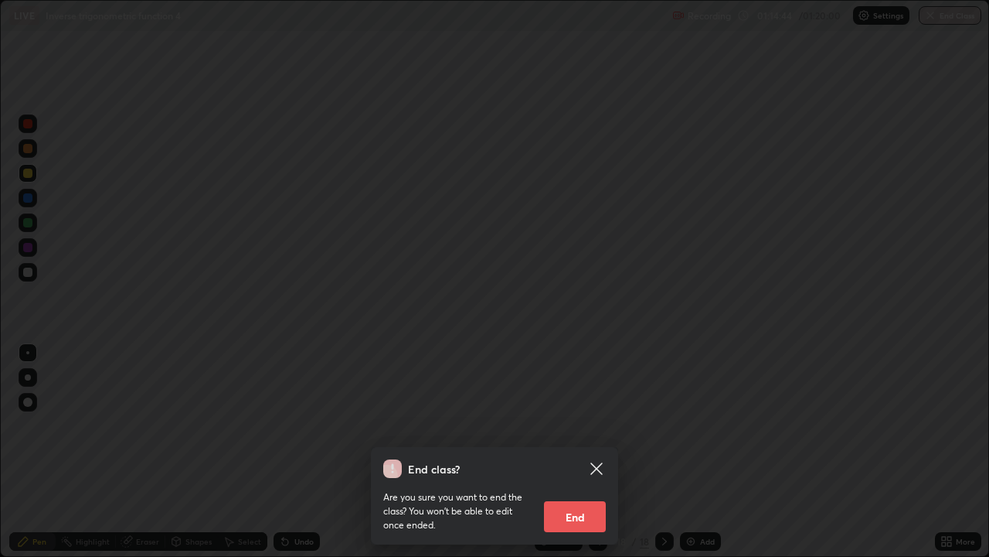
click at [579, 451] on button "End" at bounding box center [575, 516] width 62 height 31
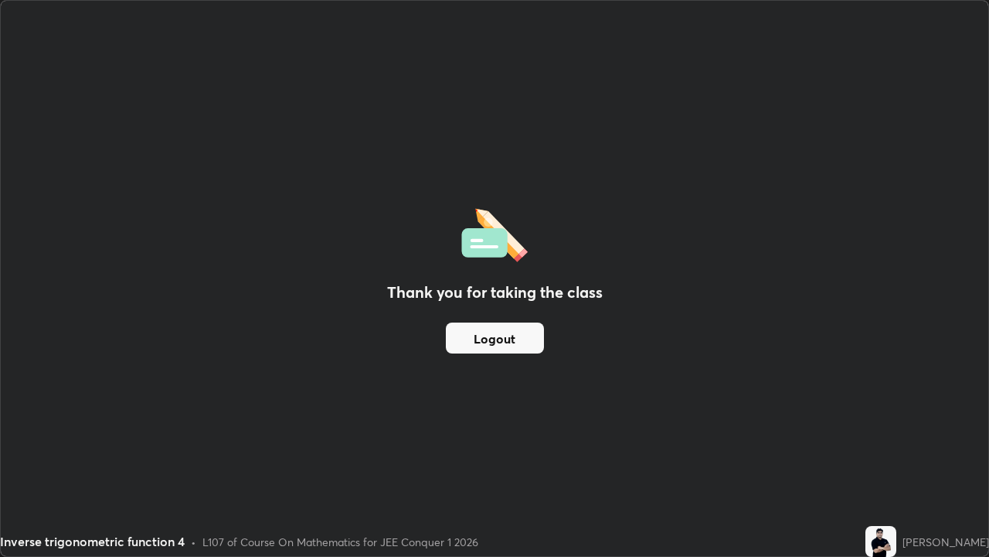
click at [499, 336] on button "Logout" at bounding box center [495, 337] width 98 height 31
